Goal: Task Accomplishment & Management: Manage account settings

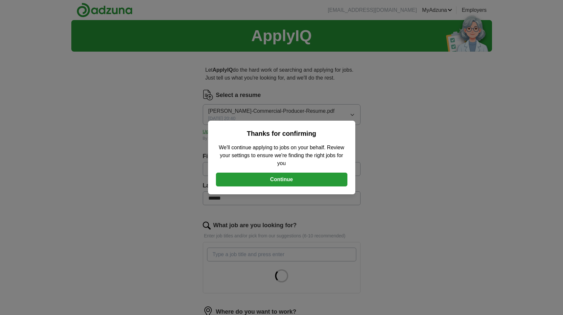
click at [295, 186] on button "Continue" at bounding box center [281, 180] width 131 height 14
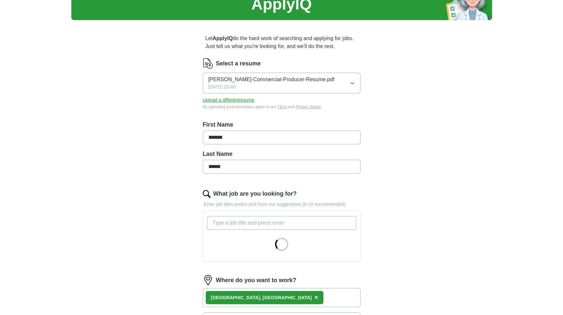
scroll to position [34, 0]
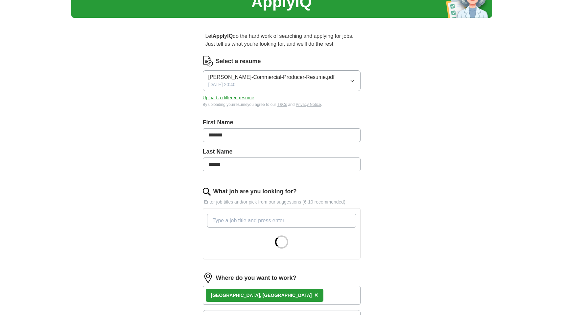
click at [238, 101] on button "Upload a different resume" at bounding box center [229, 97] width 52 height 7
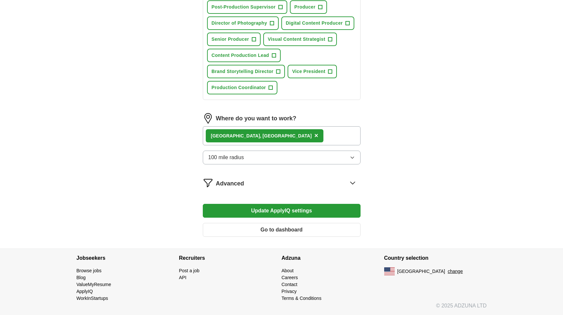
scroll to position [450, 0]
click at [318, 10] on span "+" at bounding box center [320, 7] width 4 height 5
click at [345, 26] on span "+" at bounding box center [347, 23] width 4 height 5
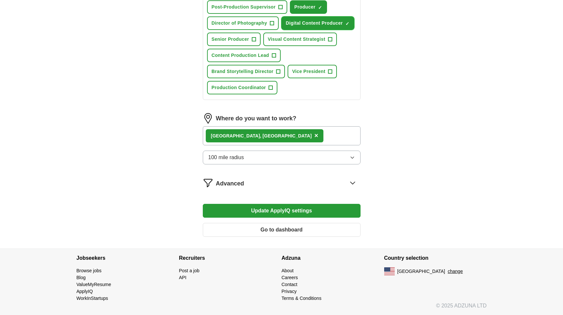
click at [287, 14] on button "Post-Production Supervisor +" at bounding box center [247, 6] width 80 height 13
click at [261, 46] on button "Senior Producer +" at bounding box center [234, 39] width 54 height 13
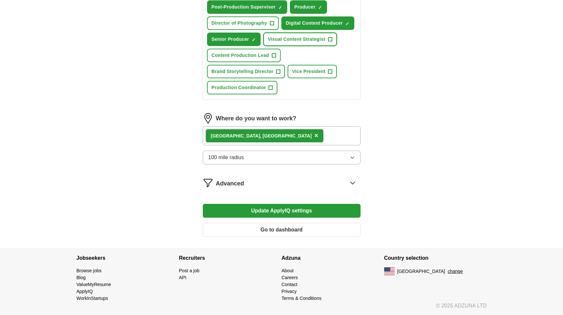
click at [288, 46] on button "Visual Content Strategist +" at bounding box center [300, 39] width 74 height 13
click at [276, 58] on span "+" at bounding box center [274, 55] width 4 height 5
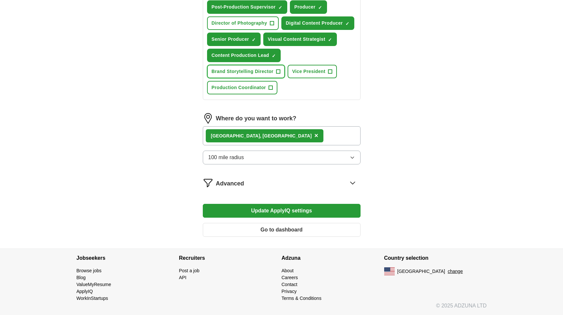
click at [280, 74] on span "+" at bounding box center [278, 71] width 4 height 5
click at [328, 74] on span "+" at bounding box center [330, 71] width 4 height 5
click at [266, 91] on span "Production Coordinator" at bounding box center [239, 87] width 55 height 7
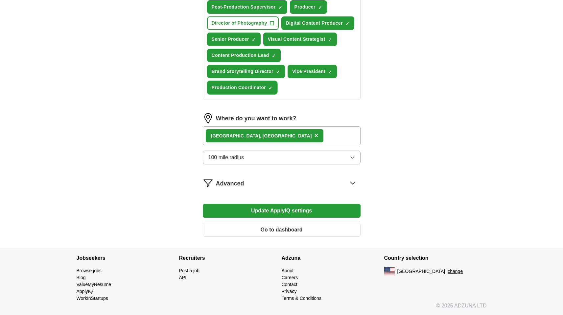
scroll to position [640, 0]
click at [314, 139] on span "×" at bounding box center [316, 135] width 4 height 7
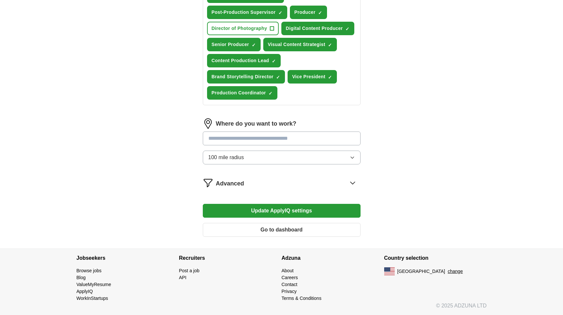
click at [239, 145] on input at bounding box center [282, 138] width 158 height 14
click at [245, 170] on div "Where do you want to work? 100 mile radius" at bounding box center [282, 143] width 158 height 51
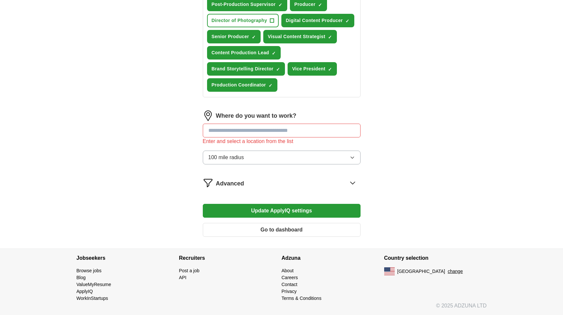
click at [244, 161] on span "100 mile radius" at bounding box center [226, 158] width 36 height 8
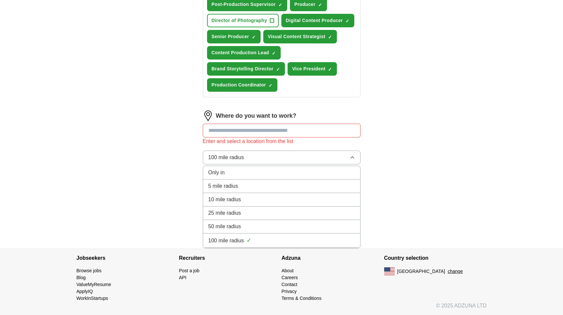
scroll to position [710, 0]
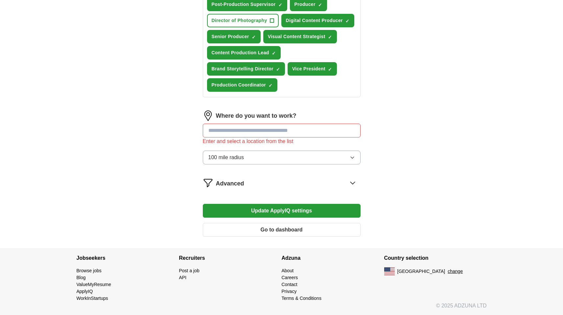
click at [216, 124] on input at bounding box center [282, 131] width 158 height 14
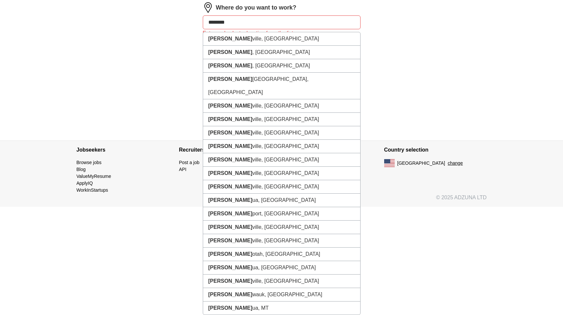
type input "*********"
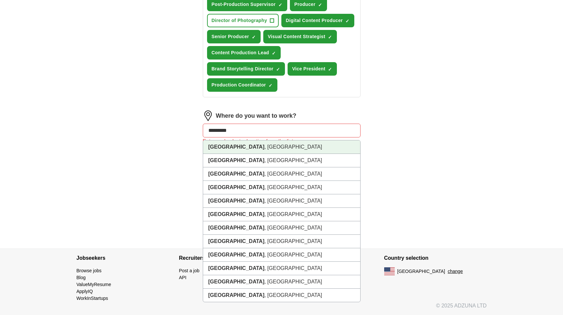
click at [228, 144] on strong "[GEOGRAPHIC_DATA]" at bounding box center [236, 147] width 56 height 6
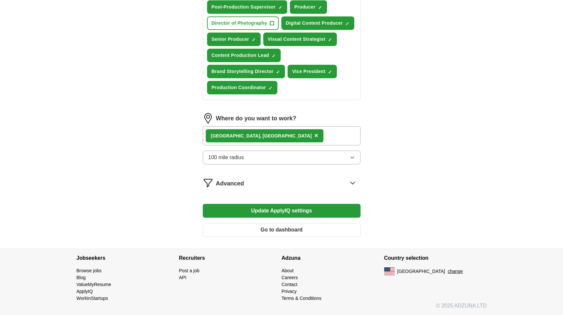
scroll to position [707, 0]
click at [294, 204] on button "Update ApplyIQ settings" at bounding box center [282, 211] width 158 height 14
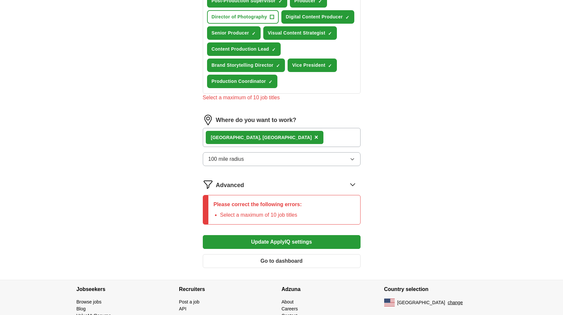
scroll to position [400, 0]
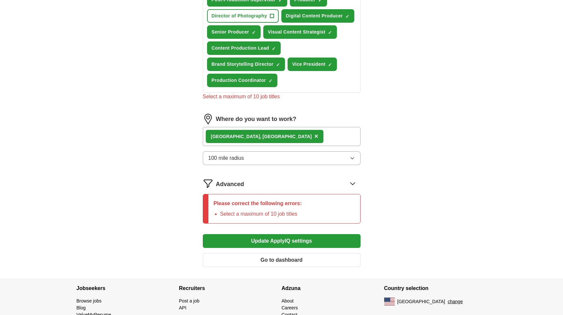
click at [0, 0] on span "×" at bounding box center [0, 0] width 0 height 0
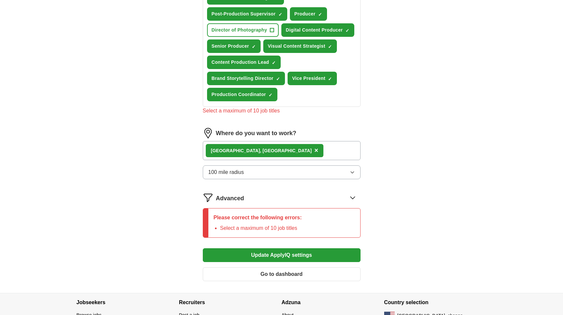
scroll to position [403, 0]
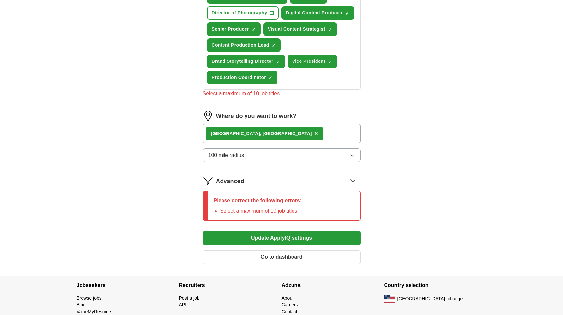
click at [0, 0] on span "×" at bounding box center [0, 0] width 0 height 0
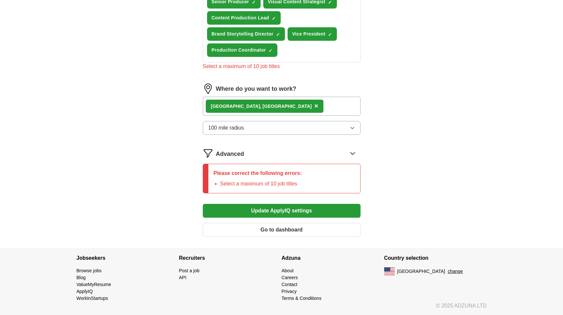
scroll to position [464, 0]
click at [0, 0] on span "×" at bounding box center [0, 0] width 0 height 0
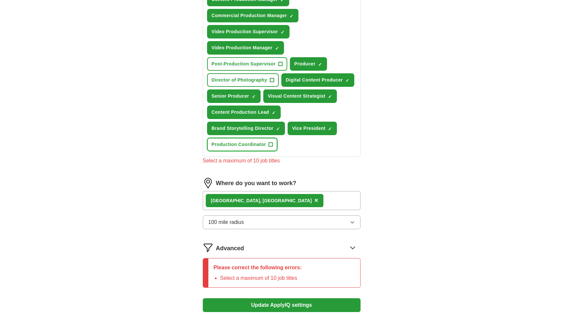
scroll to position [330, 0]
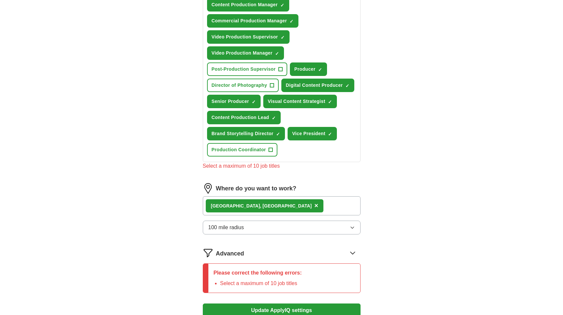
click at [0, 0] on span "×" at bounding box center [0, 0] width 0 height 0
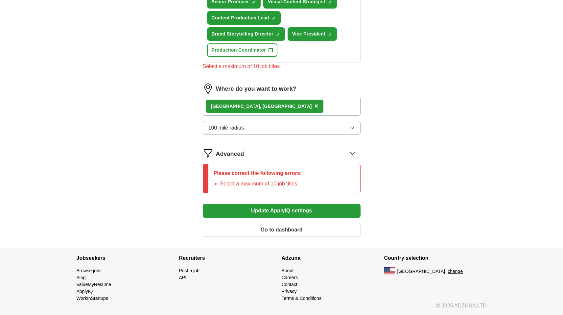
scroll to position [440, 0]
click at [0, 0] on span "×" at bounding box center [0, 0] width 0 height 0
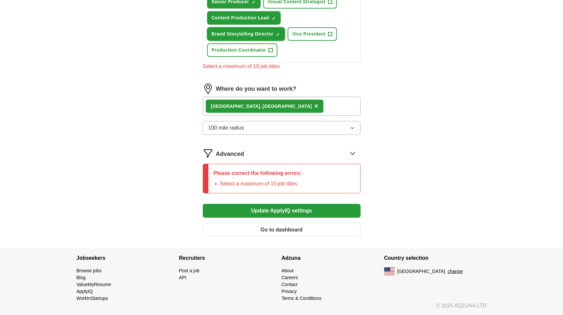
click at [0, 0] on span "×" at bounding box center [0, 0] width 0 height 0
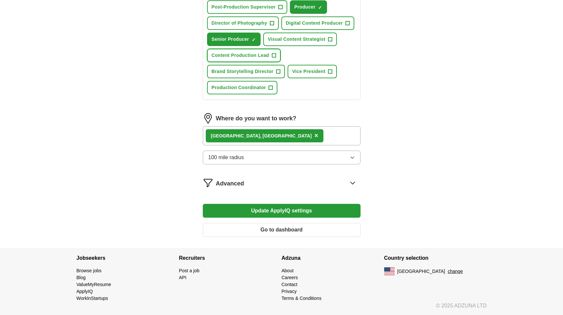
scroll to position [707, 0]
click at [270, 204] on button "Update ApplyIQ settings" at bounding box center [282, 211] width 158 height 14
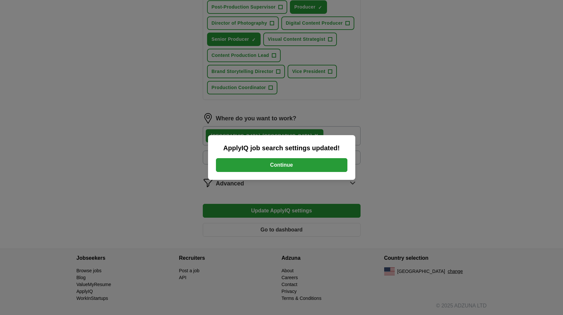
click at [303, 166] on button "Continue" at bounding box center [281, 165] width 131 height 14
